Goal: Transaction & Acquisition: Purchase product/service

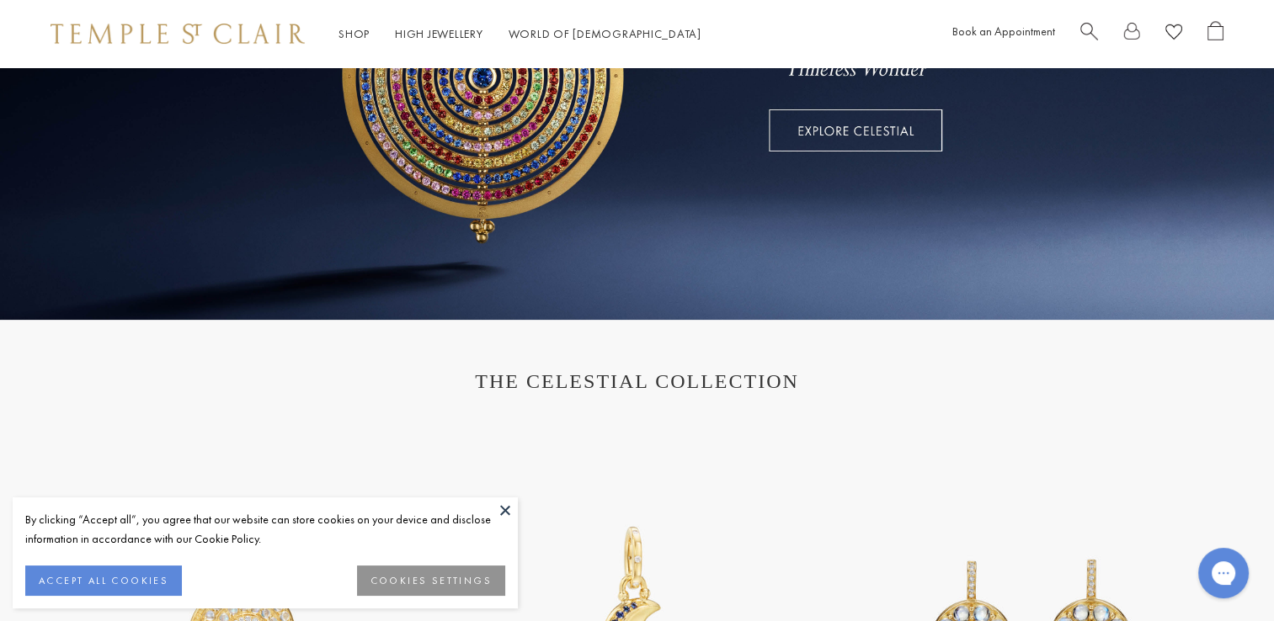
scroll to position [673, 0]
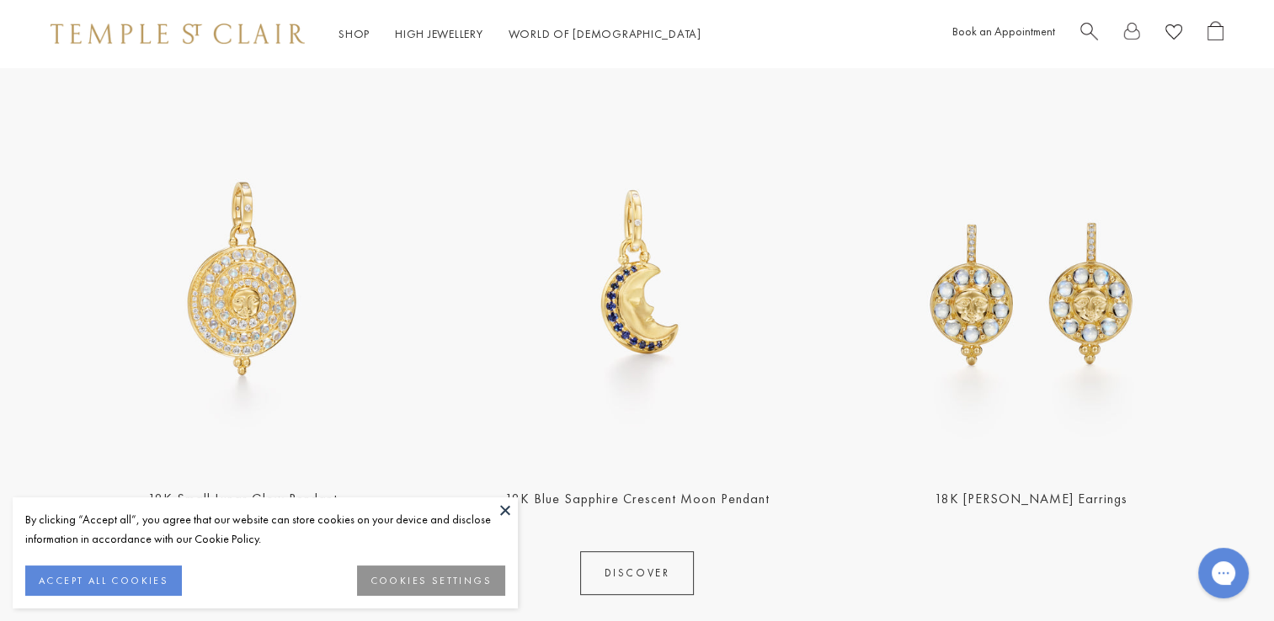
click at [501, 507] on button at bounding box center [504, 509] width 25 height 25
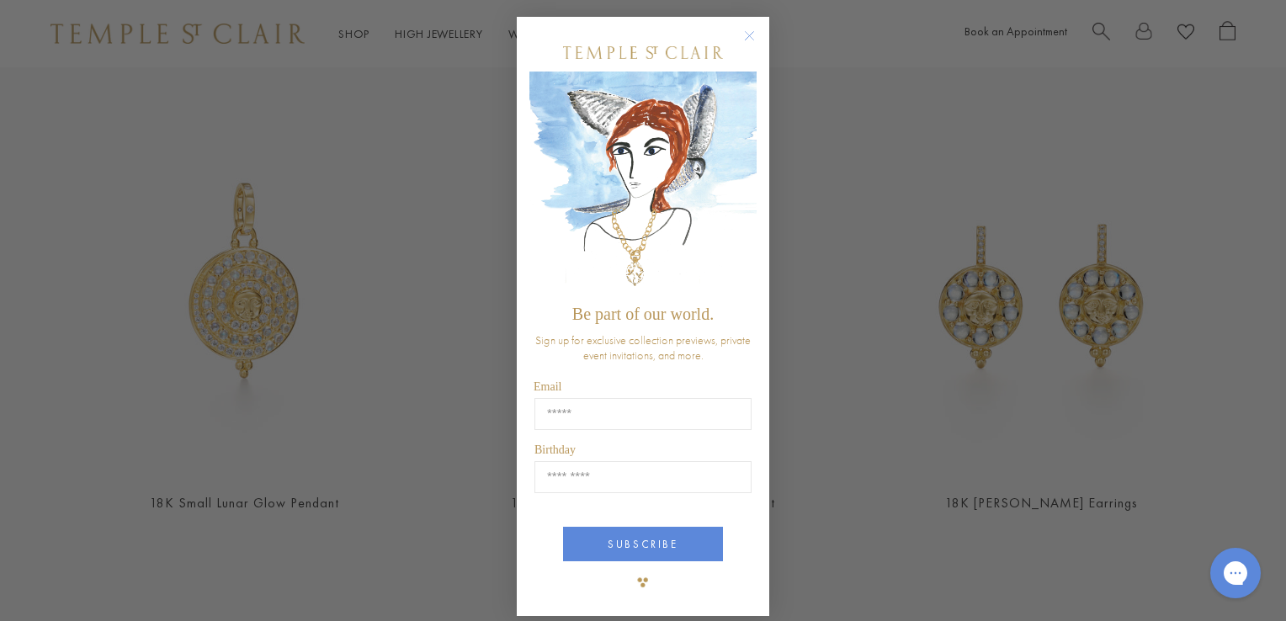
click at [740, 37] on circle "Close dialog" at bounding box center [750, 36] width 20 height 20
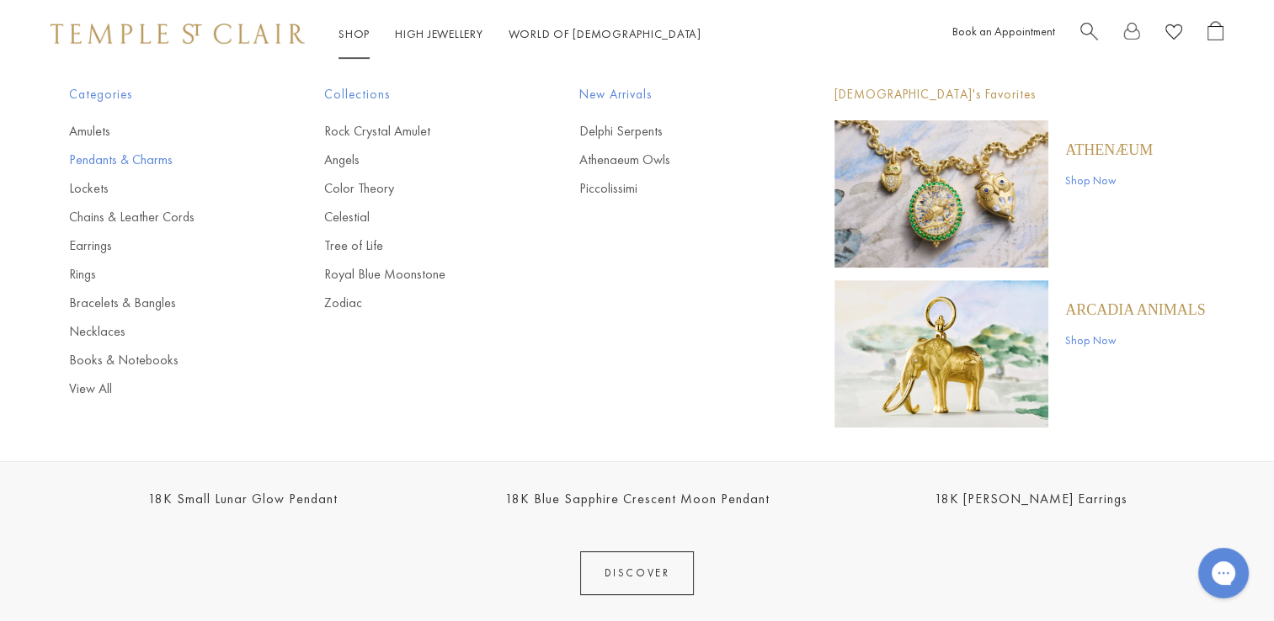
click at [168, 162] on link "Pendants & Charms" at bounding box center [163, 160] width 188 height 19
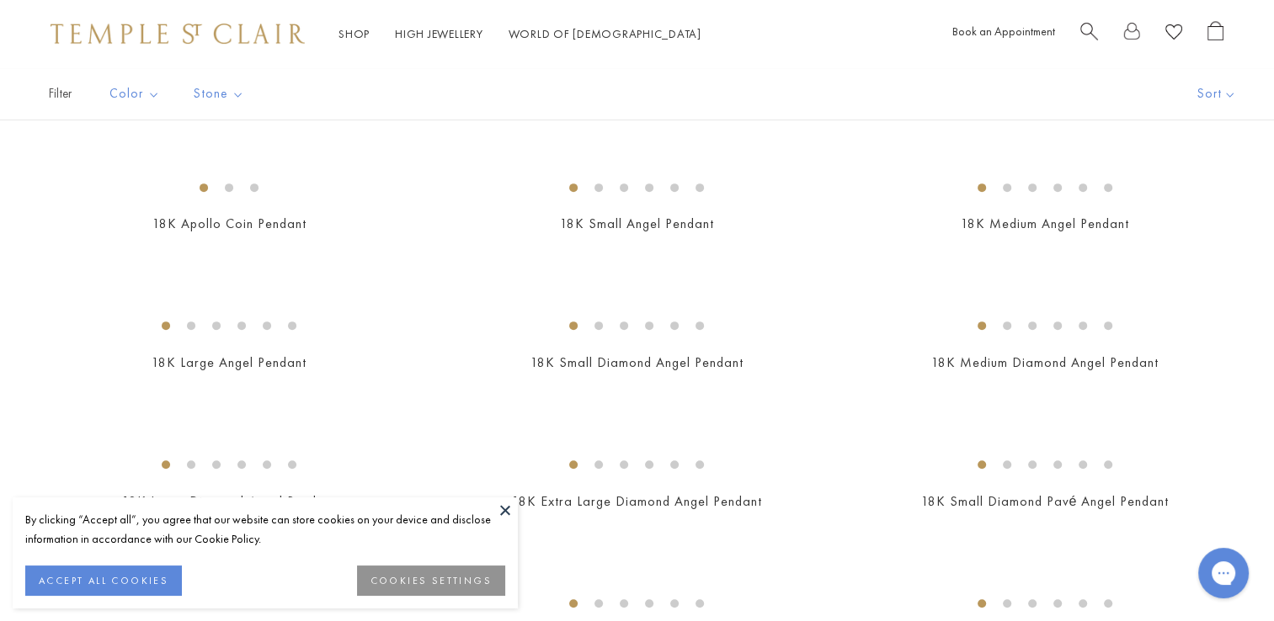
scroll to position [673, 0]
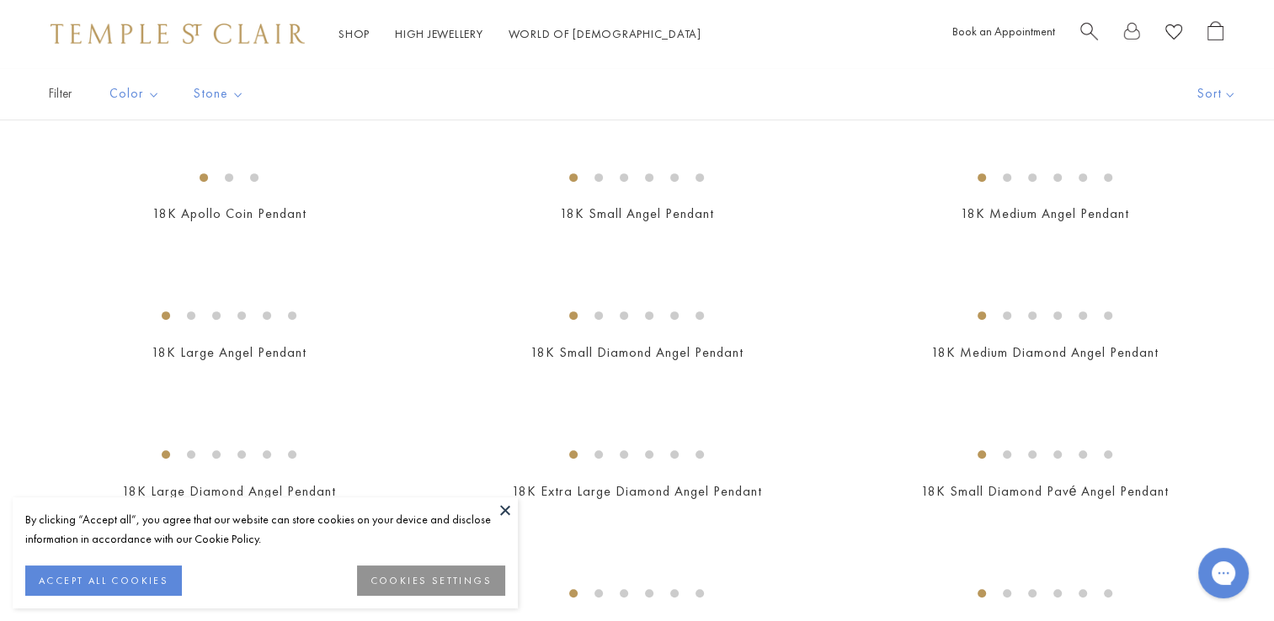
click at [503, 512] on button at bounding box center [504, 509] width 25 height 25
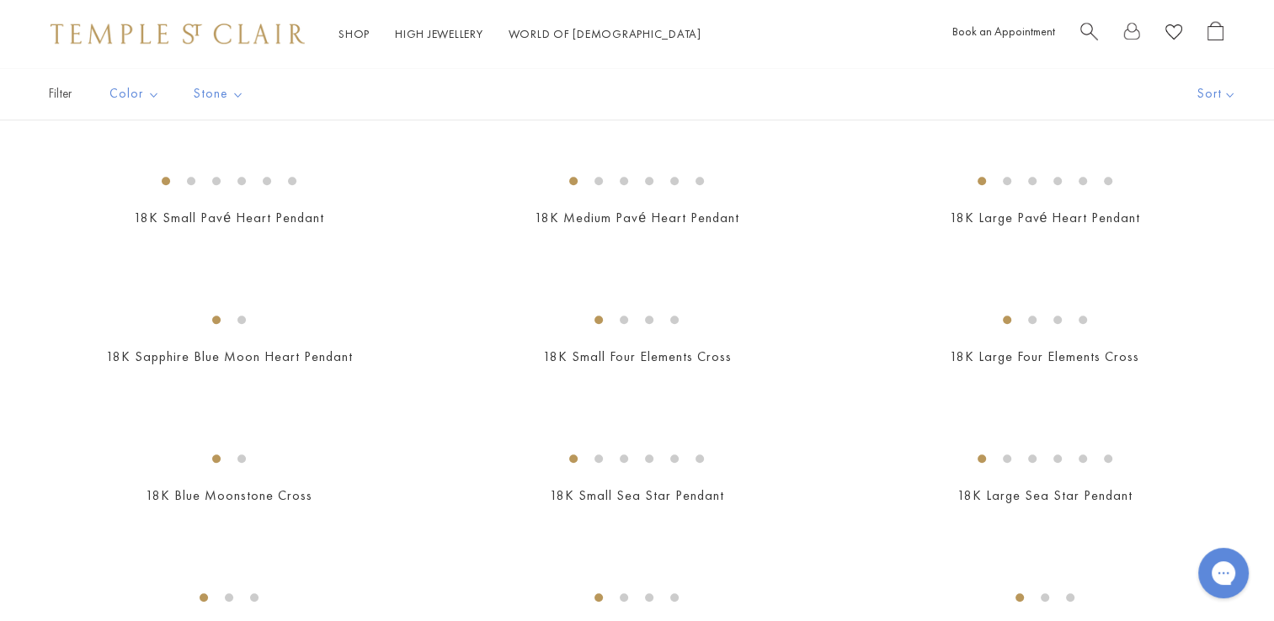
scroll to position [0, 0]
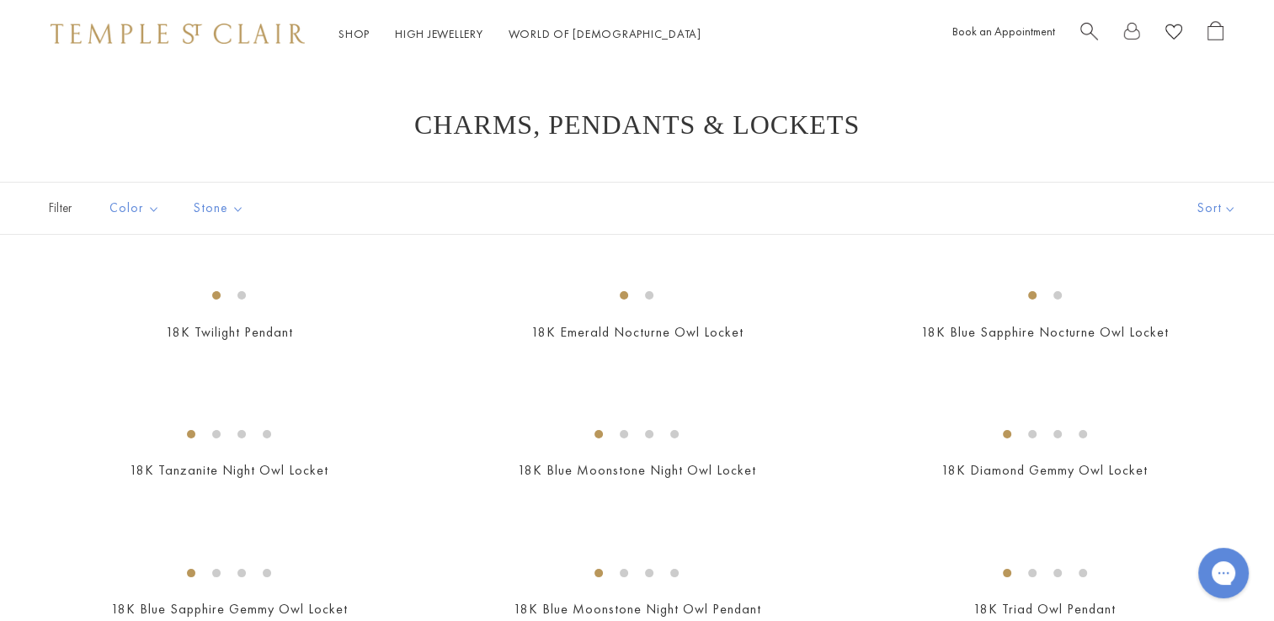
click at [55, 208] on span "Filter" at bounding box center [42, 208] width 84 height 51
click at [61, 210] on span "Filter" at bounding box center [42, 208] width 84 height 51
click at [65, 210] on span "Filter" at bounding box center [42, 208] width 84 height 51
drag, startPoint x: 65, startPoint y: 210, endPoint x: 62, endPoint y: 231, distance: 20.4
click at [62, 231] on span "Filter" at bounding box center [42, 208] width 84 height 51
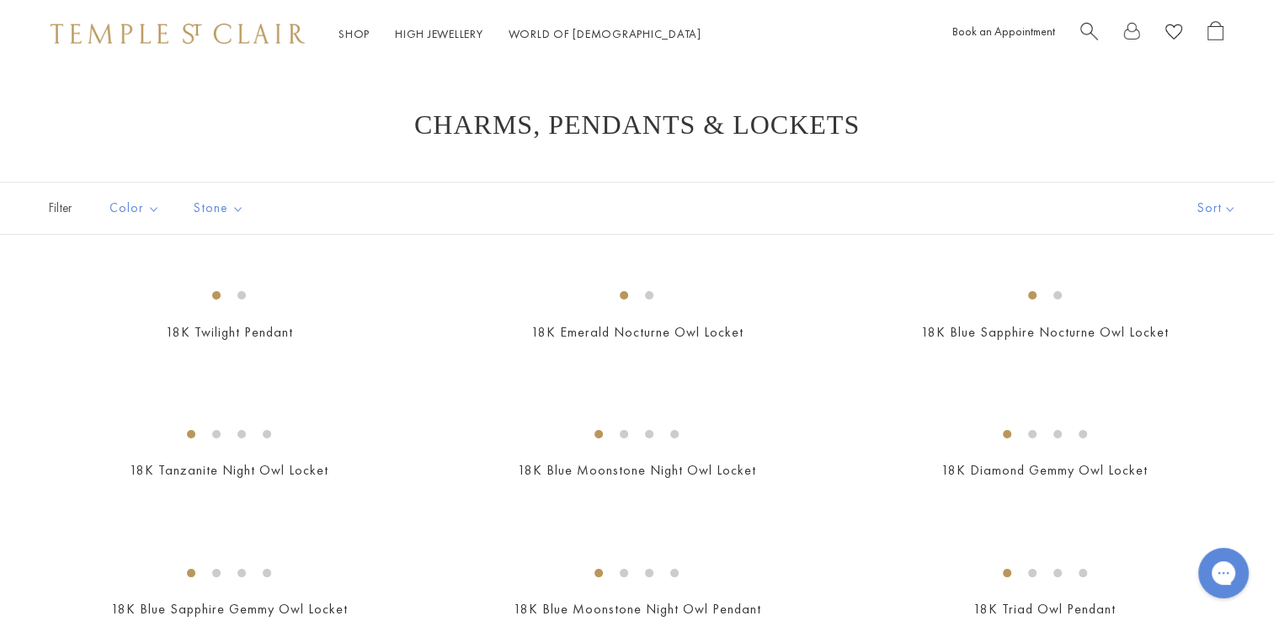
click at [57, 219] on span "Filter" at bounding box center [42, 208] width 84 height 51
click at [243, 362] on button "Royal Blue Moonstone" at bounding box center [265, 357] width 143 height 19
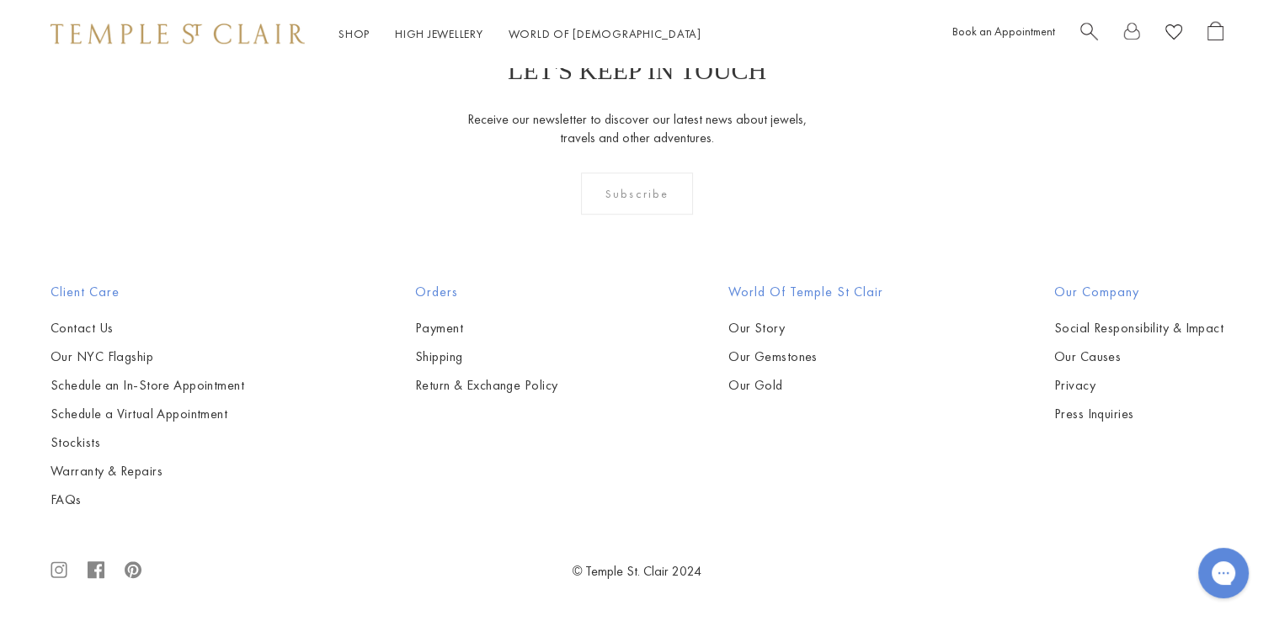
scroll to position [3704, 0]
